Goal: Information Seeking & Learning: Check status

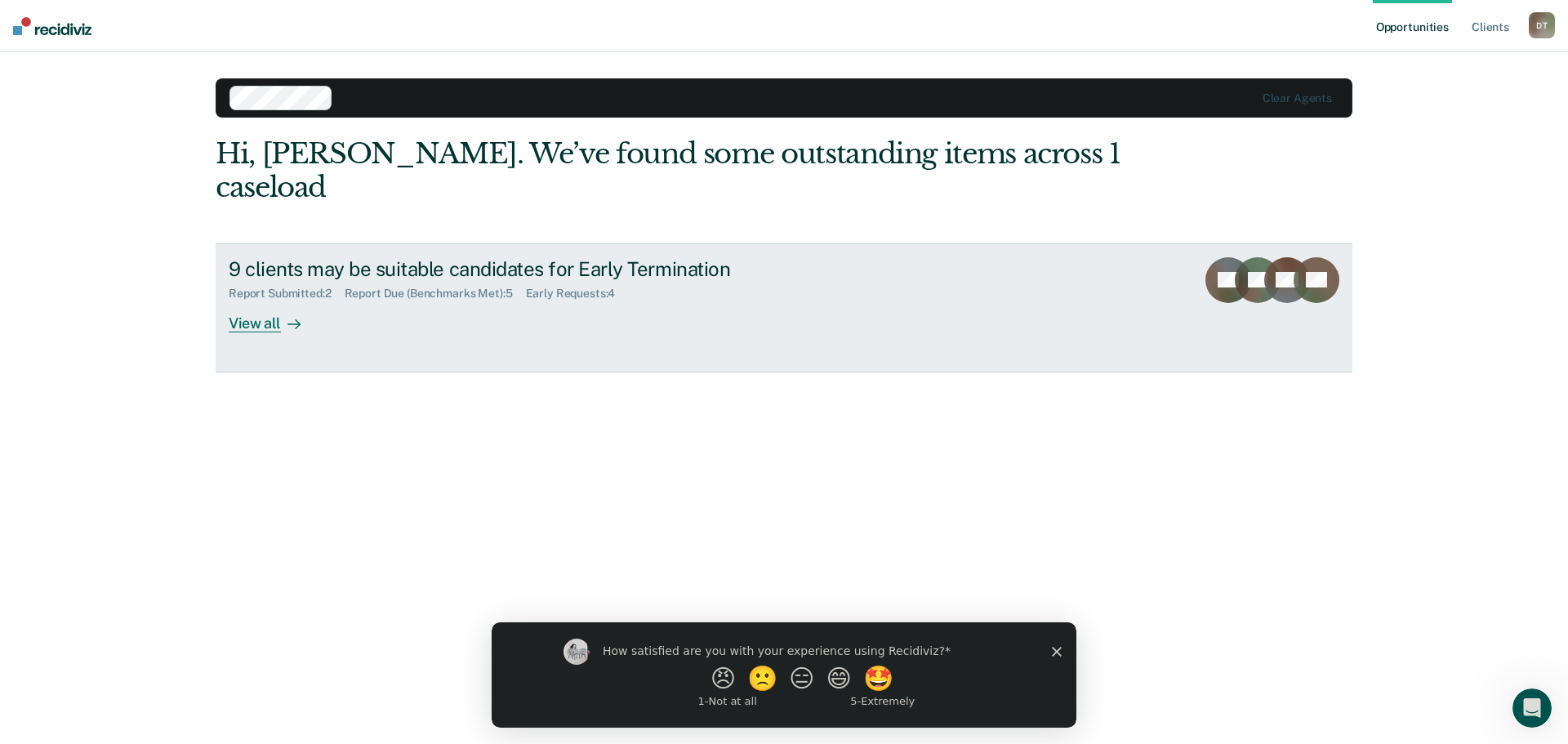
click at [254, 300] on div "View all" at bounding box center [275, 315] width 92 height 31
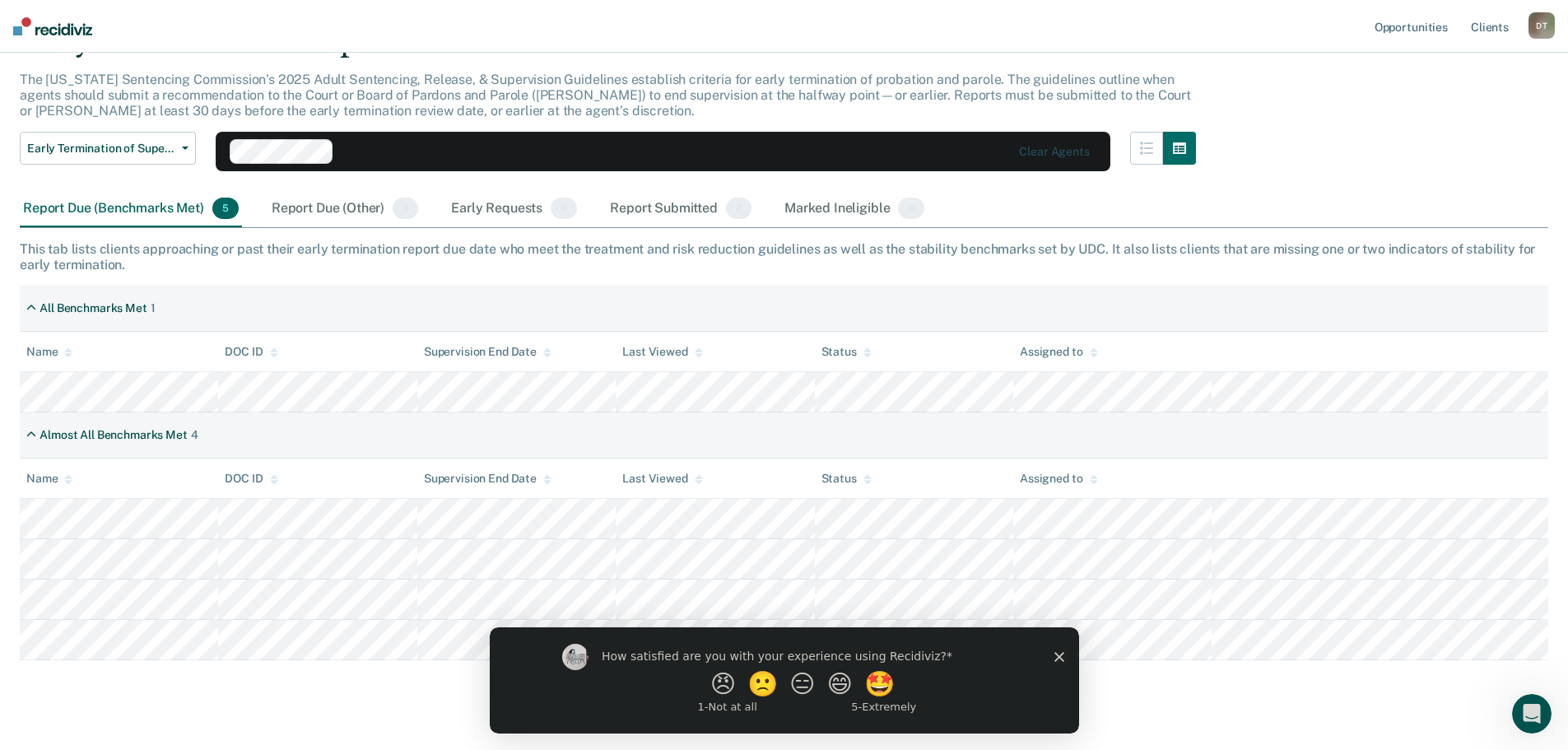
scroll to position [117, 0]
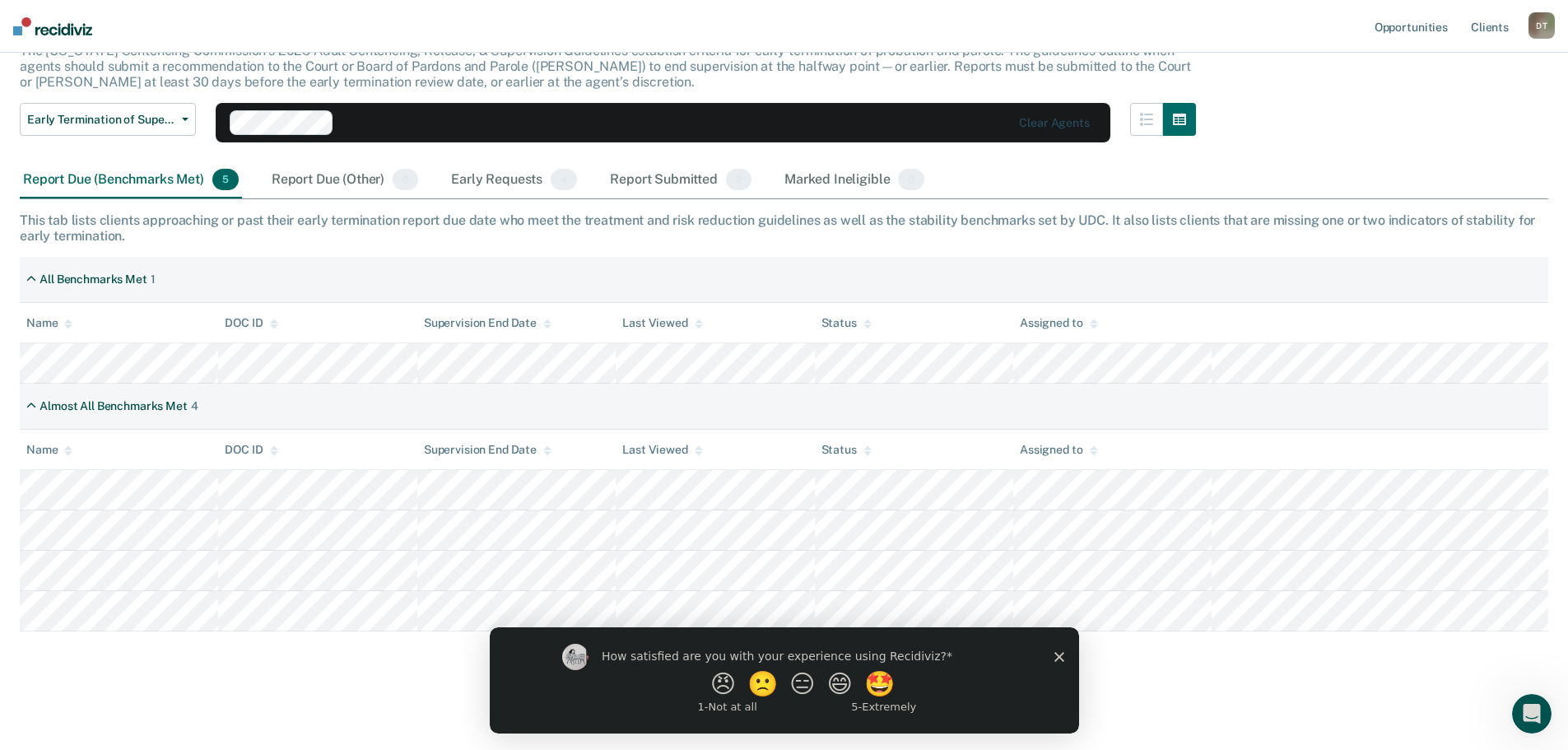
click at [1053, 657] on icon "Close survey" at bounding box center [1058, 657] width 10 height 10
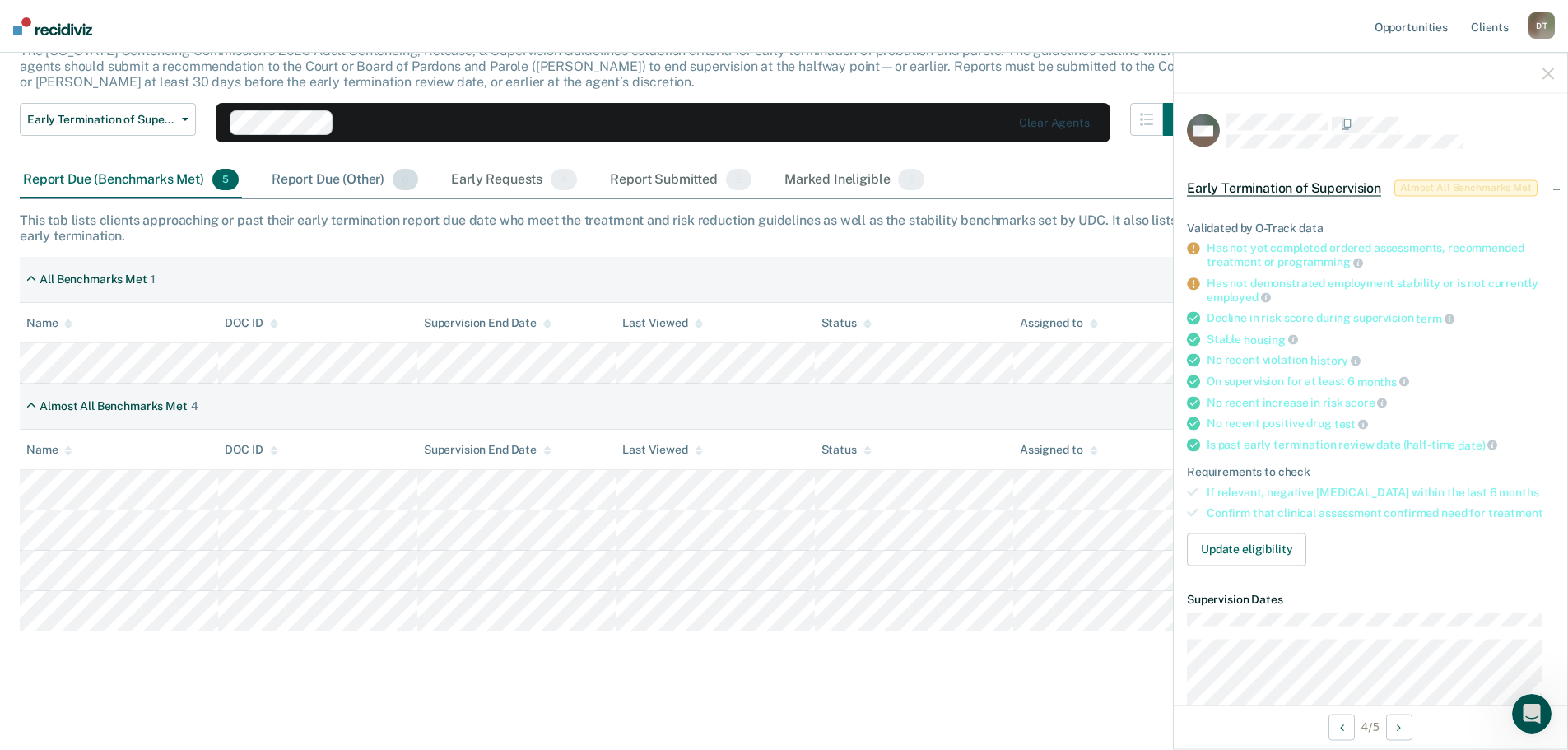
click at [302, 178] on div "Report Due (Other) 0" at bounding box center [344, 180] width 153 height 36
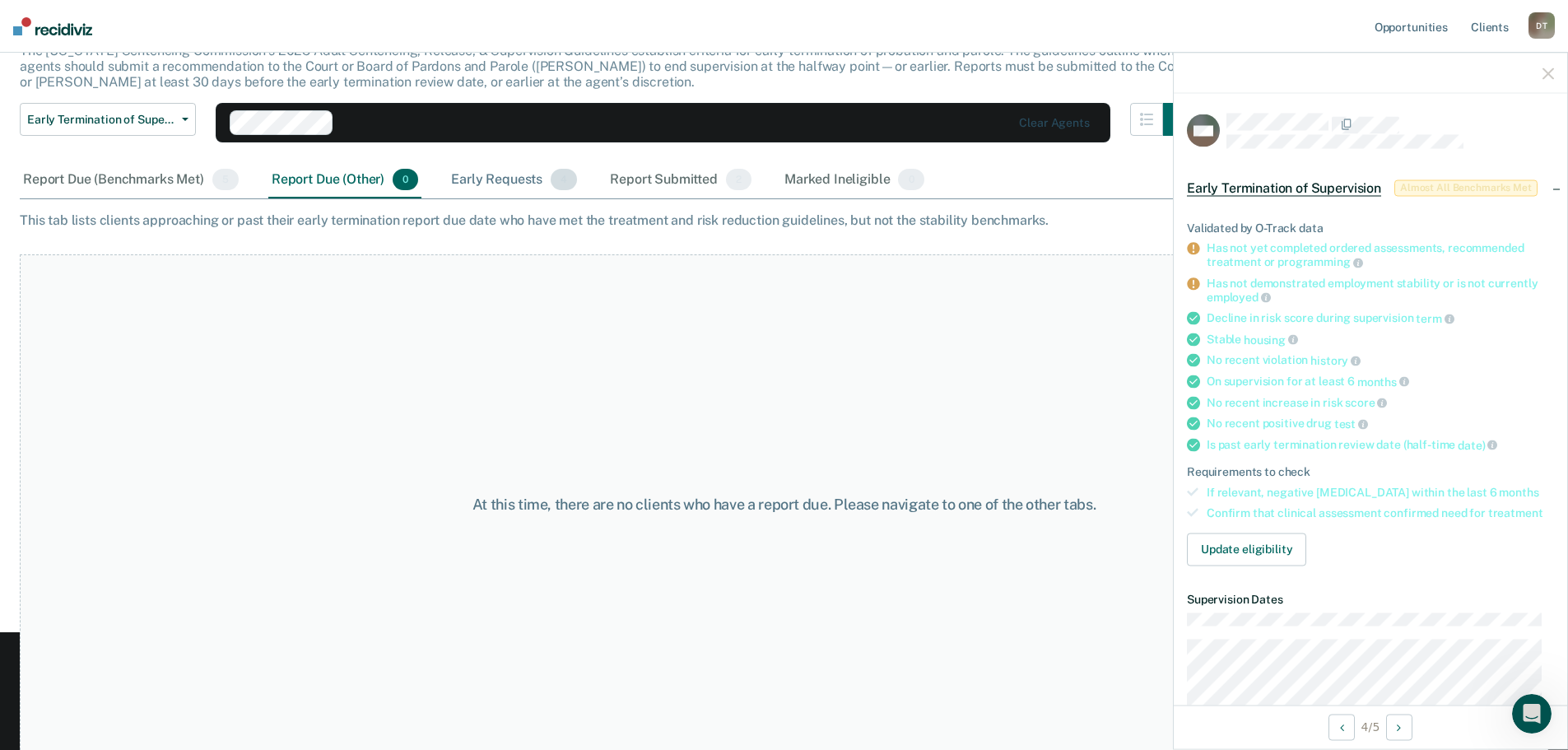
click at [526, 176] on div "Early Requests 4" at bounding box center [514, 180] width 133 height 36
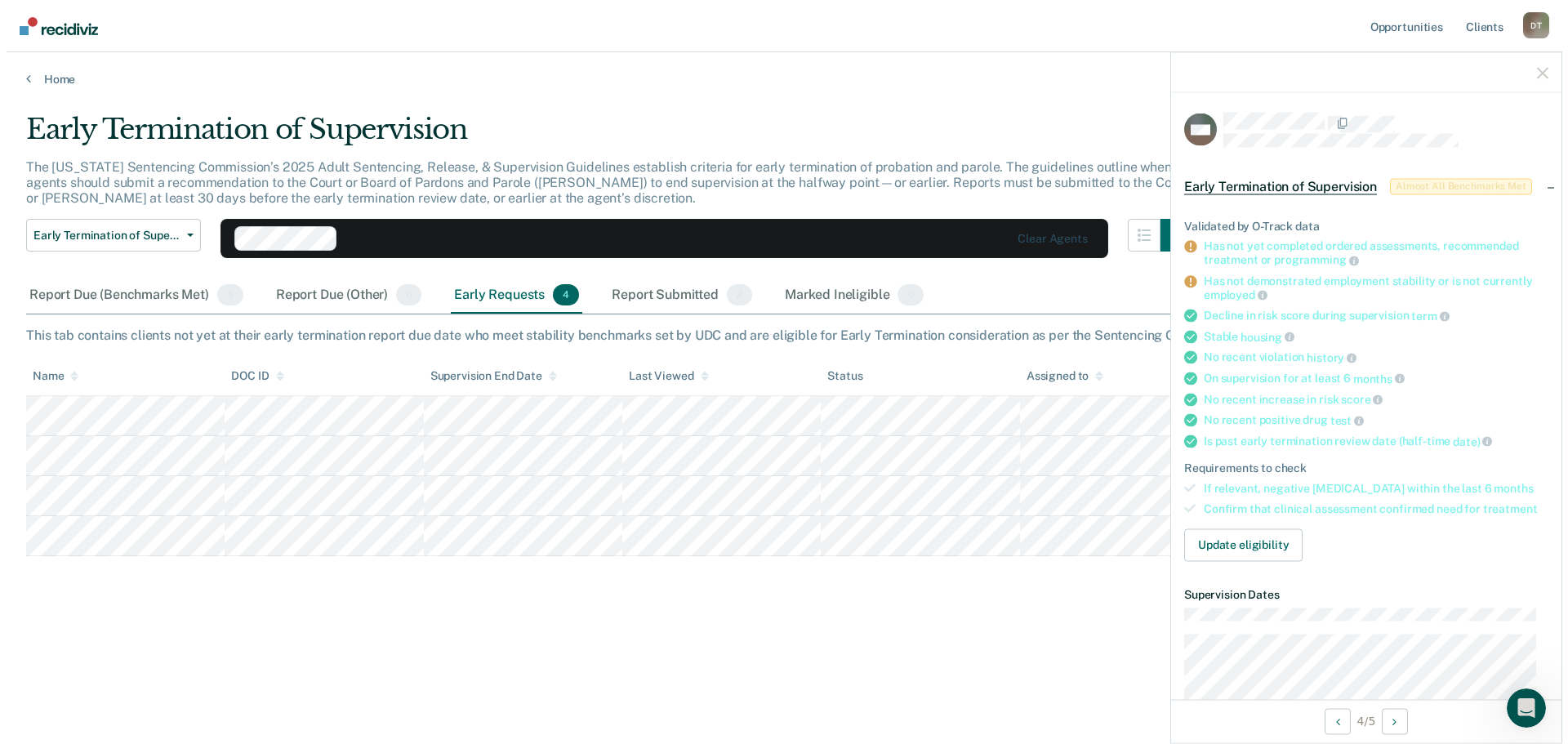
scroll to position [0, 0]
